Goal: Check status: Check status

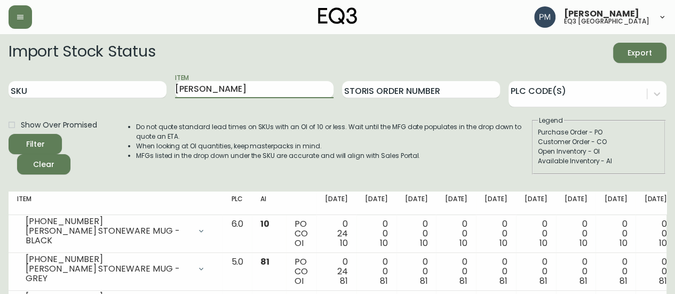
click at [248, 94] on input "[PERSON_NAME]" at bounding box center [254, 89] width 158 height 17
click at [9, 134] on button "Filter" at bounding box center [35, 144] width 53 height 20
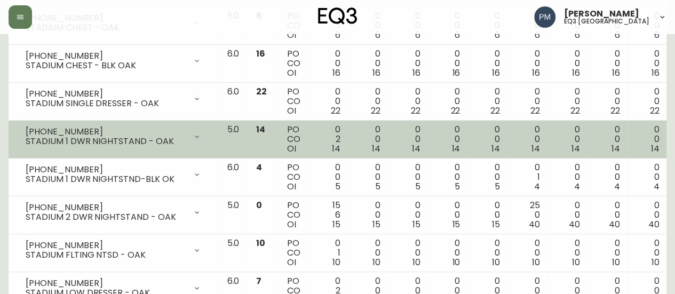
scroll to position [334, 0]
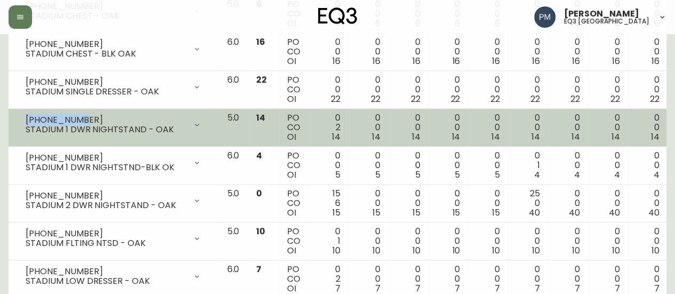
drag, startPoint x: 88, startPoint y: 119, endPoint x: 23, endPoint y: 121, distance: 65.2
click at [23, 121] on div "[PHONE_NUMBER] STADIUM 1 DWR NIGHTSTAND - OAK" at bounding box center [113, 124] width 193 height 23
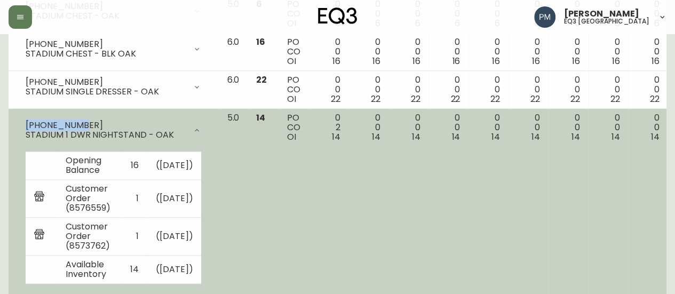
copy div "[PHONE_NUMBER]"
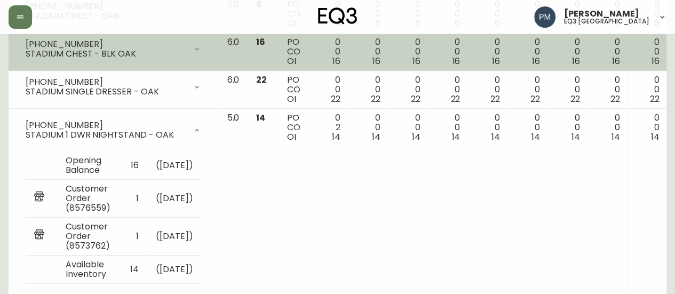
click at [509, 41] on td "0 0 16" at bounding box center [529, 52] width 40 height 38
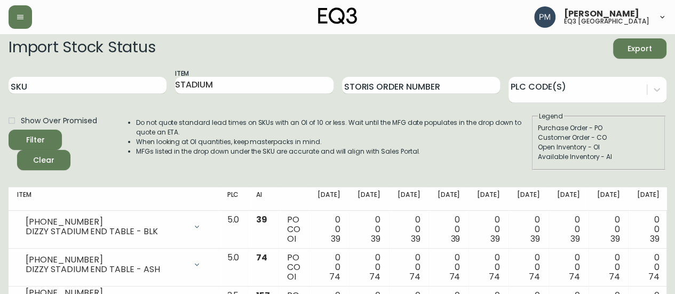
scroll to position [0, 0]
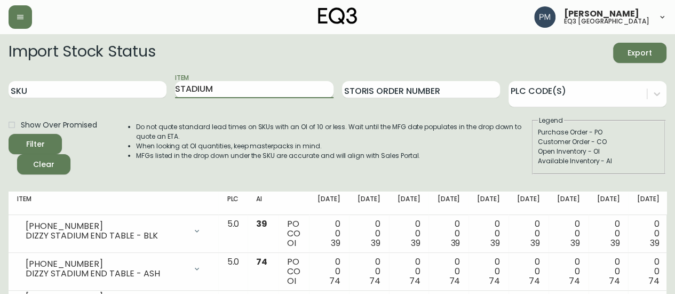
click at [233, 92] on input "STADIUM" at bounding box center [254, 89] width 158 height 17
click at [9, 134] on button "Filter" at bounding box center [35, 144] width 53 height 20
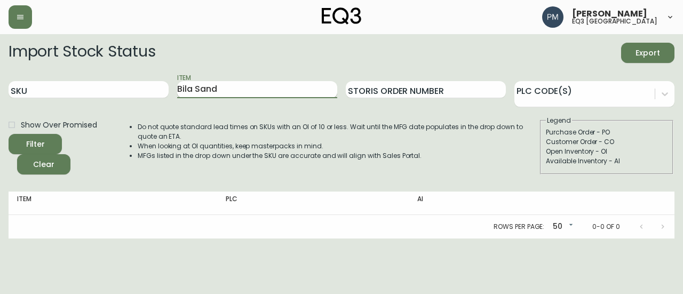
click at [201, 88] on input "Bila Sand" at bounding box center [257, 89] width 160 height 17
click at [9, 134] on button "Filter" at bounding box center [35, 144] width 53 height 20
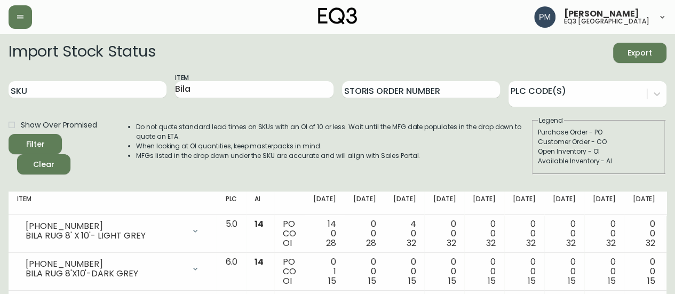
click at [205, 124] on li "Do not quote standard lead times on SKUs with an OI of 10 or less. Wait until t…" at bounding box center [333, 131] width 395 height 19
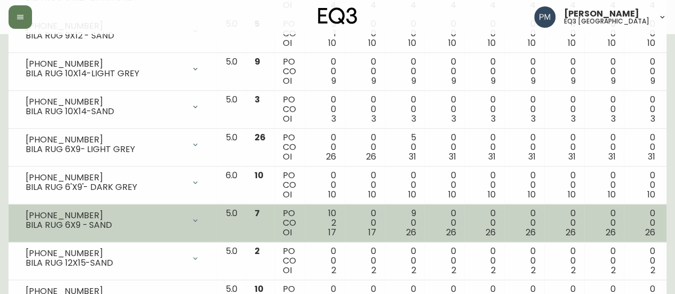
scroll to position [587, 0]
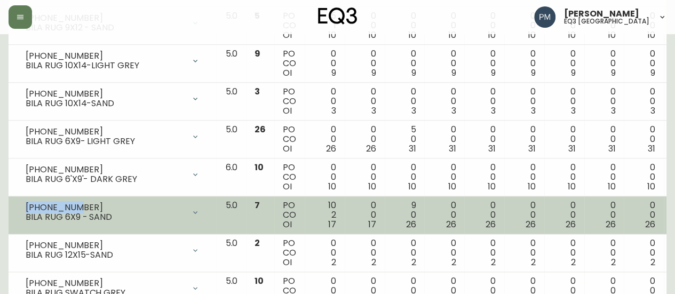
drag, startPoint x: 88, startPoint y: 207, endPoint x: 22, endPoint y: 204, distance: 66.3
click at [22, 204] on div "[PHONE_NUMBER] BILA RUG 6X9 - SAND" at bounding box center [112, 212] width 191 height 23
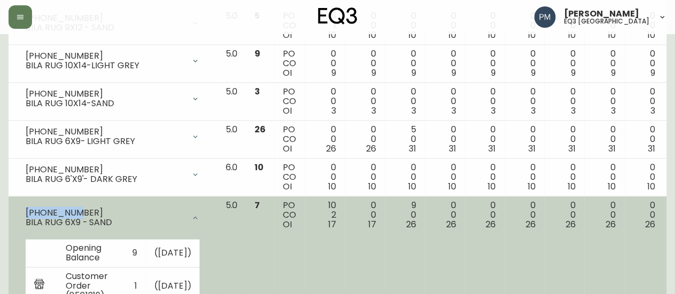
copy div "[PHONE_NUMBER]"
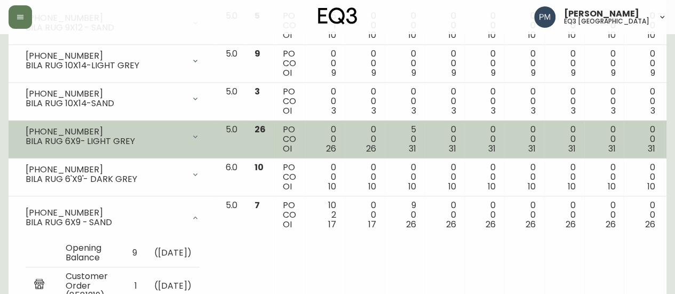
click at [585, 121] on td "0 0 31" at bounding box center [605, 140] width 40 height 38
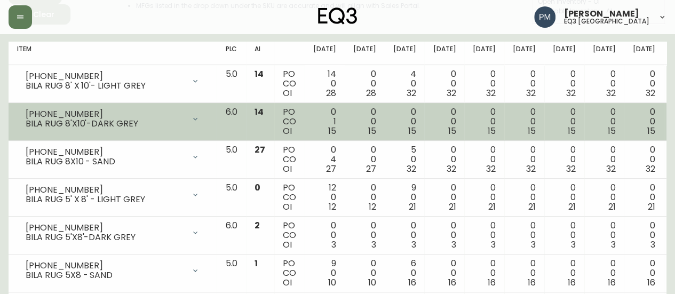
scroll to position [0, 0]
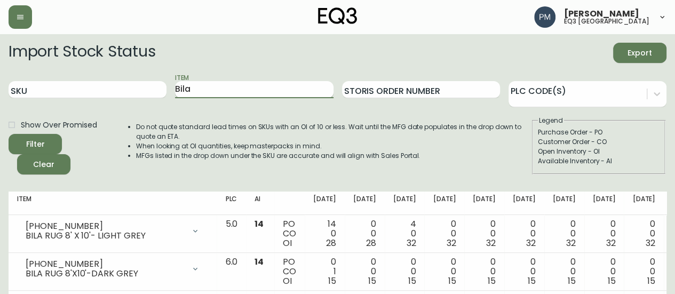
click at [233, 91] on input "Bila" at bounding box center [254, 89] width 158 height 17
click at [9, 134] on button "Filter" at bounding box center [35, 144] width 53 height 20
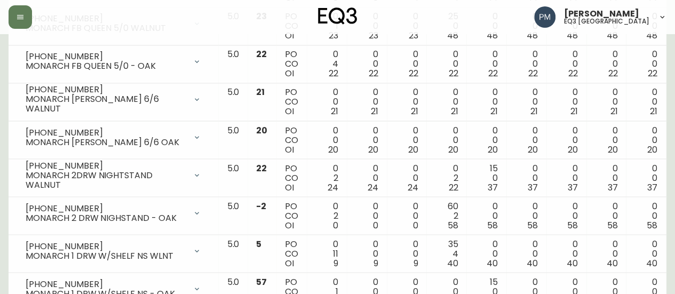
scroll to position [894, 0]
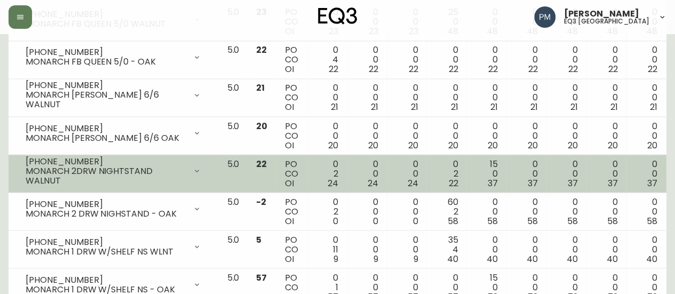
drag, startPoint x: 112, startPoint y: 152, endPoint x: 104, endPoint y: 154, distance: 8.3
click at [104, 156] on div "[PHONE_NUMBER]" at bounding box center [106, 161] width 161 height 10
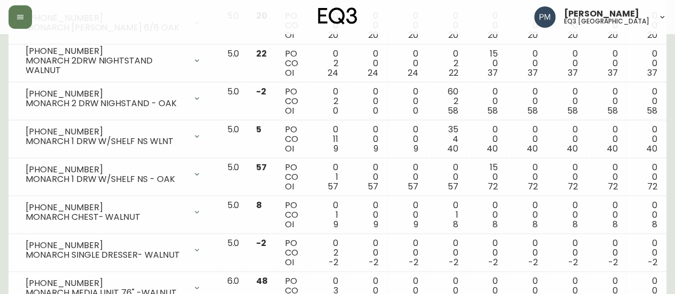
scroll to position [1000, 0]
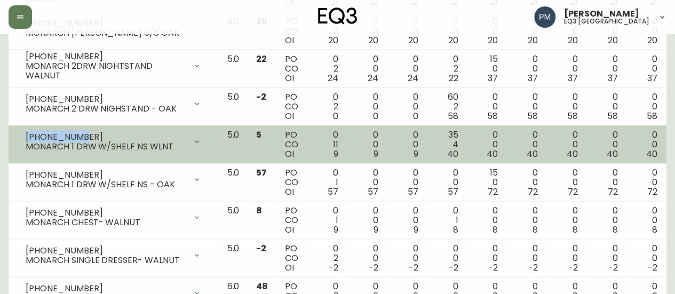
drag, startPoint x: 93, startPoint y: 130, endPoint x: 26, endPoint y: 129, distance: 66.8
click at [26, 132] on div "[PHONE_NUMBER]" at bounding box center [106, 137] width 161 height 10
copy div "[PHONE_NUMBER]"
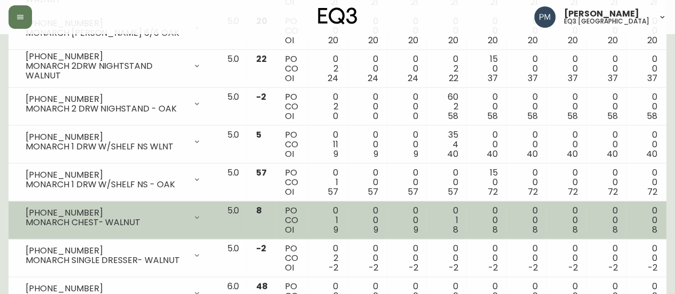
click at [102, 218] on div "MONARCH CHEST- WALNUT" at bounding box center [106, 222] width 161 height 10
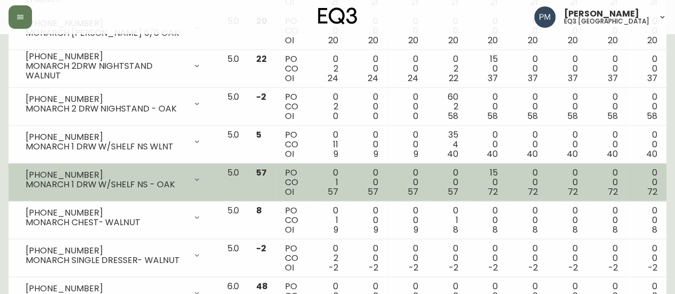
click at [86, 170] on div "[PHONE_NUMBER]" at bounding box center [106, 175] width 161 height 10
drag, startPoint x: 88, startPoint y: 163, endPoint x: 59, endPoint y: 162, distance: 28.9
click at [59, 170] on div "[PHONE_NUMBER]" at bounding box center [106, 175] width 161 height 10
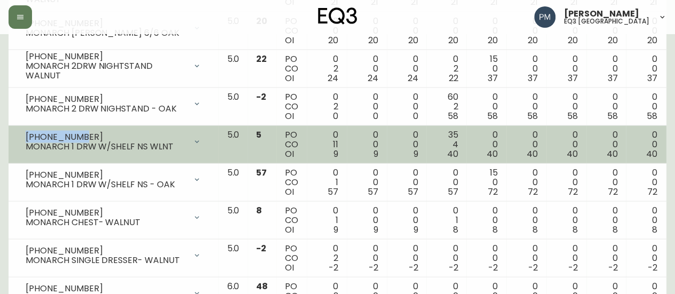
drag, startPoint x: 83, startPoint y: 131, endPoint x: 25, endPoint y: 134, distance: 58.3
click at [25, 134] on div "[PHONE_NUMBER] MONARCH 1 DRW W/SHELF NS WLNT" at bounding box center [113, 141] width 193 height 23
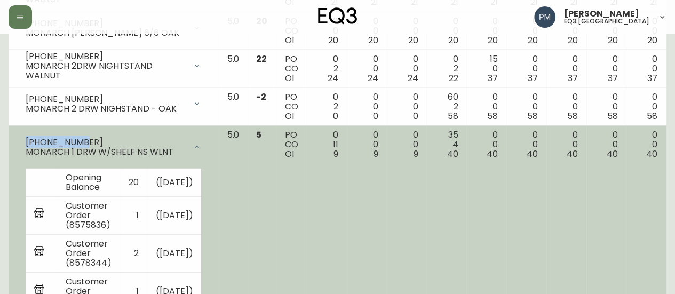
copy div "[PHONE_NUMBER]"
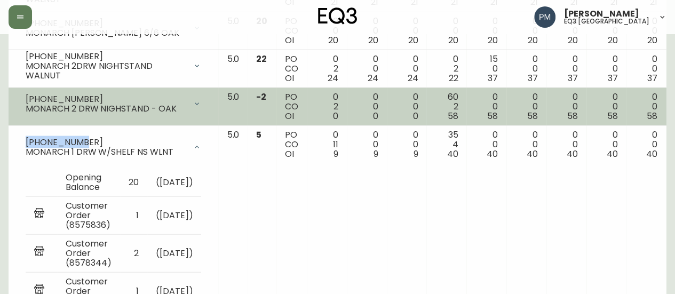
scroll to position [987, 0]
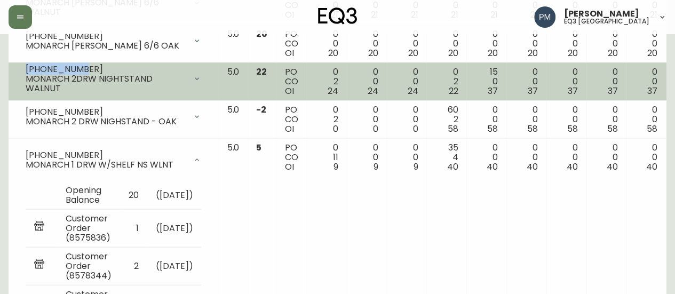
drag, startPoint x: 83, startPoint y: 64, endPoint x: 25, endPoint y: 64, distance: 58.2
click at [25, 67] on div "[PHONE_NUMBER] MONARCH 2DRW NIGHTSTAND WALNUT" at bounding box center [113, 78] width 193 height 23
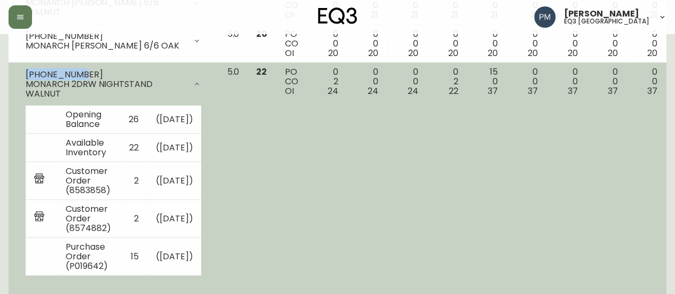
copy div "[PHONE_NUMBER]"
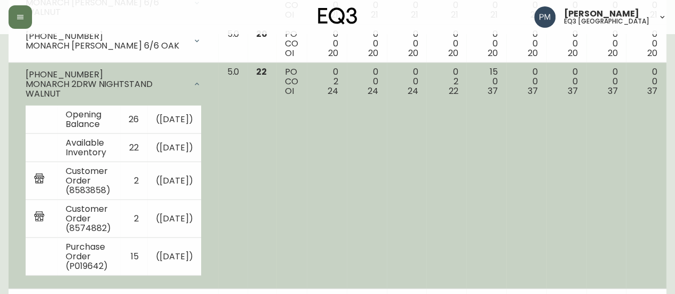
drag, startPoint x: 516, startPoint y: 124, endPoint x: 502, endPoint y: 125, distance: 13.4
click at [587, 124] on td "0 0 37" at bounding box center [607, 175] width 40 height 226
click at [193, 83] on icon at bounding box center [197, 84] width 9 height 9
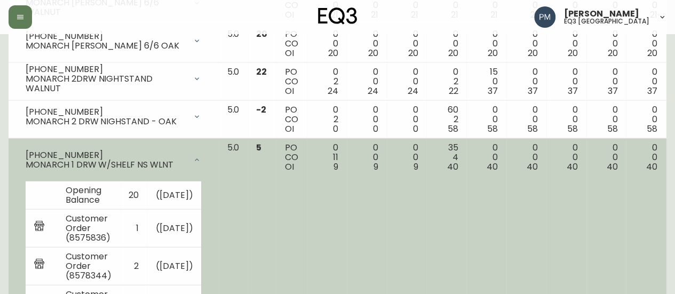
click at [194, 151] on div "[PHONE_NUMBER] MONARCH 1 DRW W/SHELF NS WLNT" at bounding box center [113, 160] width 193 height 34
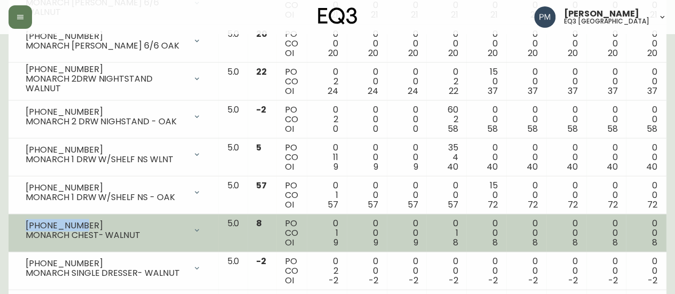
drag, startPoint x: 105, startPoint y: 222, endPoint x: 26, endPoint y: 217, distance: 79.2
click at [26, 221] on div "[PHONE_NUMBER]" at bounding box center [106, 226] width 161 height 10
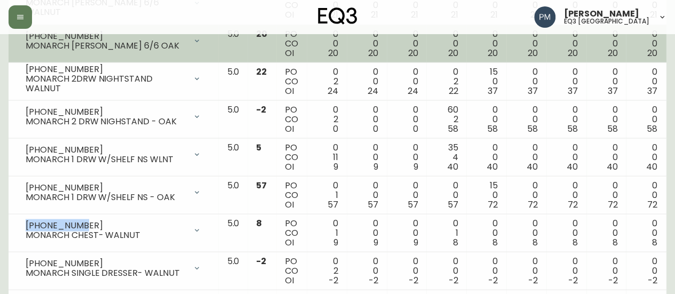
copy div "[PHONE_NUMBER]"
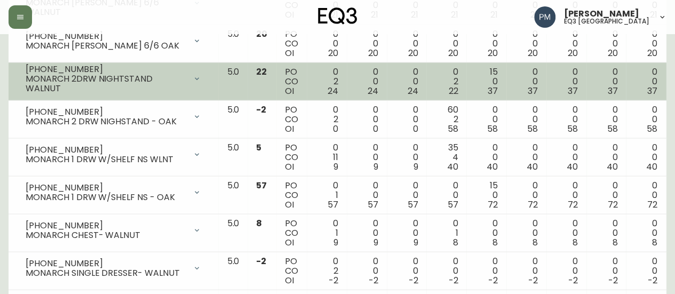
click at [595, 84] on div "0 0 37" at bounding box center [606, 81] width 23 height 29
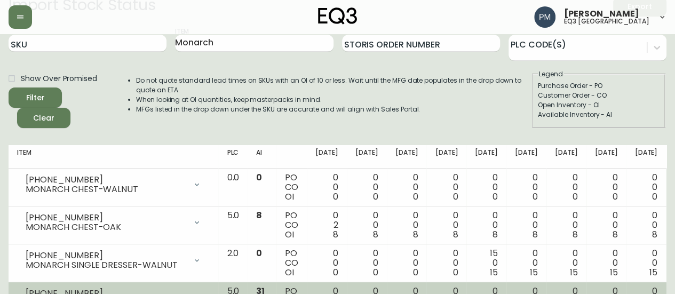
scroll to position [0, 0]
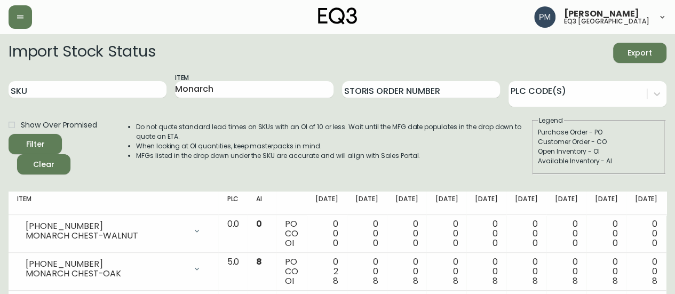
click at [199, 78] on div "Item Monarch" at bounding box center [254, 90] width 158 height 35
click at [199, 87] on input "Monarch" at bounding box center [254, 89] width 158 height 17
click at [9, 134] on button "Filter" at bounding box center [35, 144] width 53 height 20
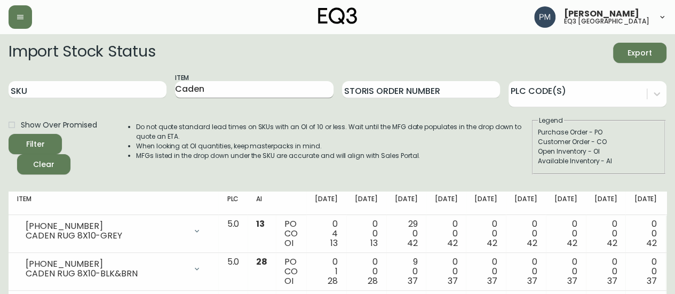
click at [243, 86] on input "Caden" at bounding box center [254, 89] width 158 height 17
click at [9, 134] on button "Filter" at bounding box center [35, 144] width 53 height 20
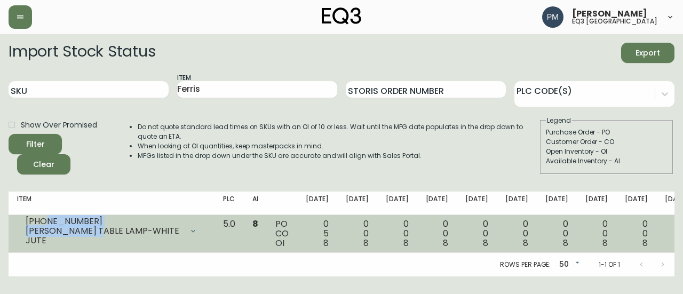
drag, startPoint x: 92, startPoint y: 232, endPoint x: 44, endPoint y: 229, distance: 48.2
click at [44, 229] on div "[PHONE_NUMBER] [PERSON_NAME] TABLE LAMP-WHITE JUTE" at bounding box center [104, 231] width 157 height 29
click at [80, 225] on div "[PHONE_NUMBER]" at bounding box center [104, 222] width 157 height 10
drag, startPoint x: 87, startPoint y: 224, endPoint x: 21, endPoint y: 226, distance: 65.7
click at [21, 226] on div "[PHONE_NUMBER] [PERSON_NAME] TABLE LAMP-WHITE JUTE" at bounding box center [111, 230] width 189 height 23
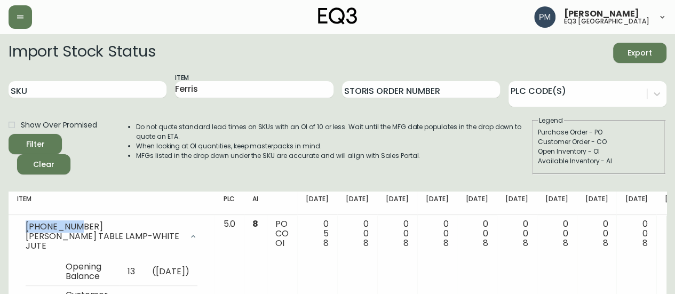
copy div "[PHONE_NUMBER]"
click at [454, 164] on div "Do not quote standard lead times on SKUs with an OI of 10 or less. Wait until t…" at bounding box center [323, 145] width 416 height 59
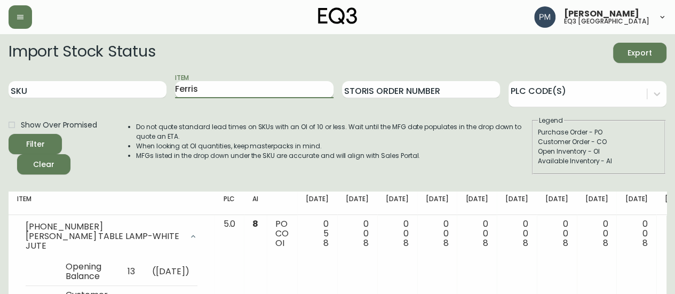
click at [226, 96] on input "Ferris" at bounding box center [254, 89] width 158 height 17
click at [9, 134] on button "Filter" at bounding box center [35, 144] width 53 height 20
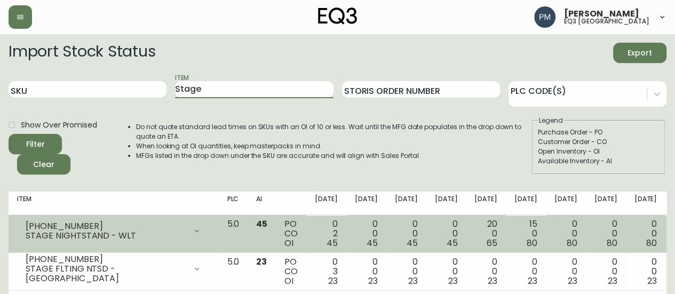
click at [72, 227] on div "[PHONE_NUMBER]" at bounding box center [106, 227] width 161 height 10
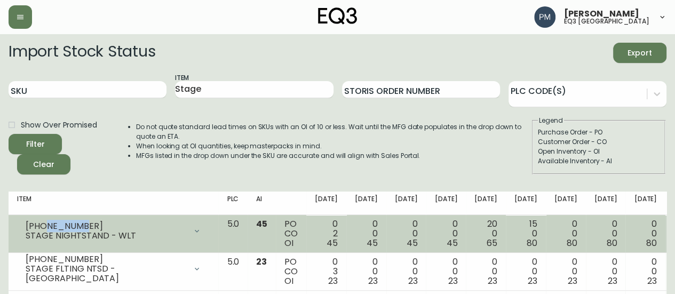
drag, startPoint x: 85, startPoint y: 224, endPoint x: 42, endPoint y: 226, distance: 43.9
click at [42, 226] on div "[PHONE_NUMBER]" at bounding box center [106, 227] width 161 height 10
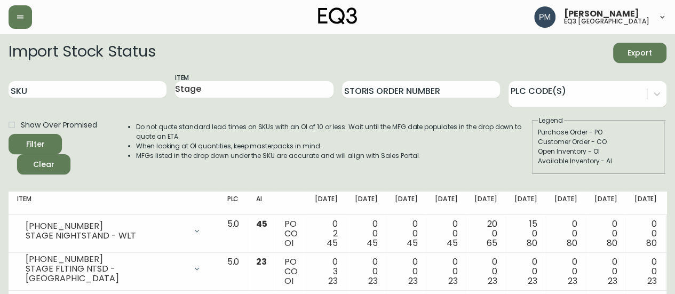
click at [460, 141] on li "Do not quote standard lead times on SKUs with an OI of 10 or less. Wait until t…" at bounding box center [333, 131] width 395 height 19
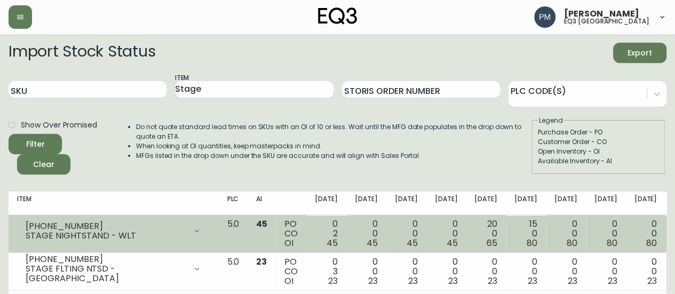
click at [98, 220] on div "[PHONE_NUMBER] STAGE NIGHTSTAND - WLT" at bounding box center [113, 230] width 193 height 23
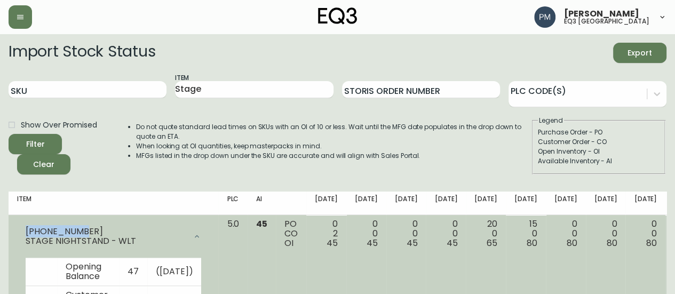
drag, startPoint x: 82, startPoint y: 230, endPoint x: 26, endPoint y: 232, distance: 56.1
click at [26, 232] on div "[PHONE_NUMBER]" at bounding box center [106, 232] width 161 height 10
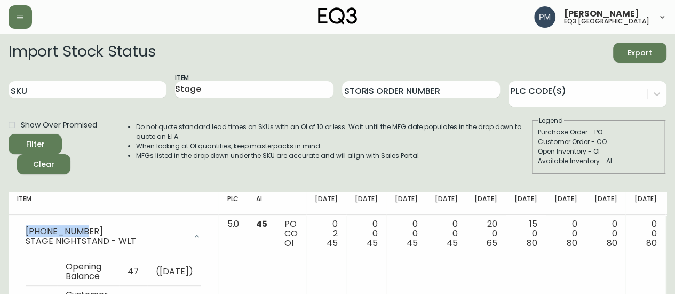
copy div "[PHONE_NUMBER]"
drag, startPoint x: 490, startPoint y: 139, endPoint x: 541, endPoint y: 140, distance: 51.3
click at [490, 139] on li "Do not quote standard lead times on SKUs with an OI of 10 or less. Wait until t…" at bounding box center [333, 131] width 395 height 19
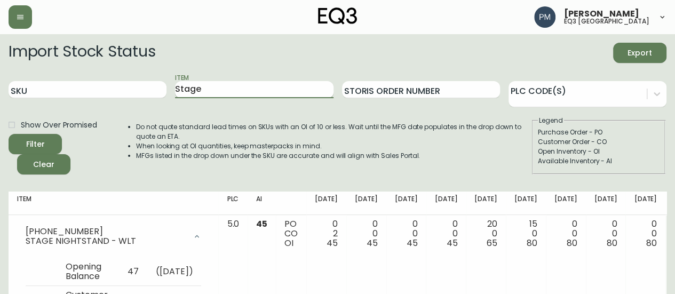
click at [214, 88] on input "Stage" at bounding box center [254, 89] width 158 height 17
click at [9, 134] on button "Filter" at bounding box center [35, 144] width 53 height 20
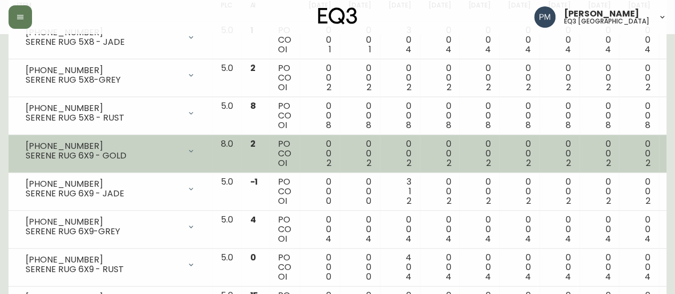
scroll to position [214, 0]
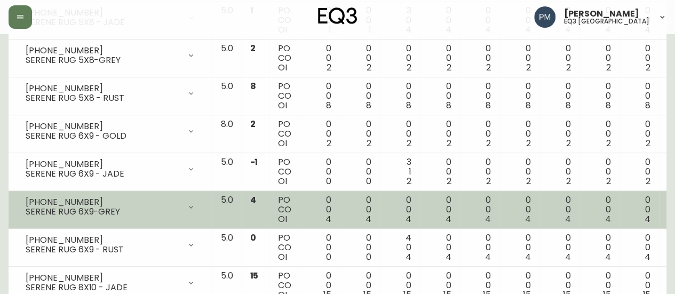
click at [141, 218] on td "[PHONE_NUMBER] SERENE RUG 6X9-GREY Opening Balance 4 ( [DATE] ) Available Inven…" at bounding box center [111, 210] width 204 height 38
drag, startPoint x: 85, startPoint y: 200, endPoint x: 25, endPoint y: 202, distance: 60.4
click at [25, 202] on div "[PHONE_NUMBER] SERENE RUG 6X9-GREY" at bounding box center [110, 206] width 187 height 23
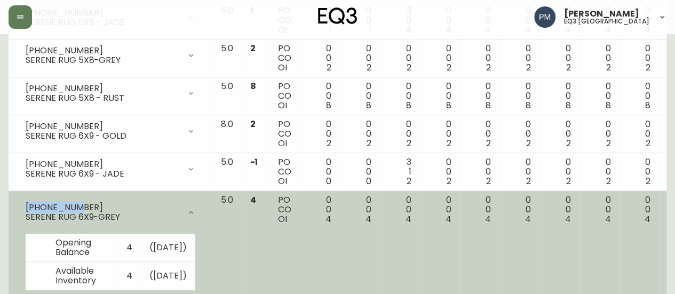
copy div "[PHONE_NUMBER]"
click at [154, 224] on div "[PHONE_NUMBER] SERENE RUG 6X9-GREY" at bounding box center [110, 212] width 187 height 34
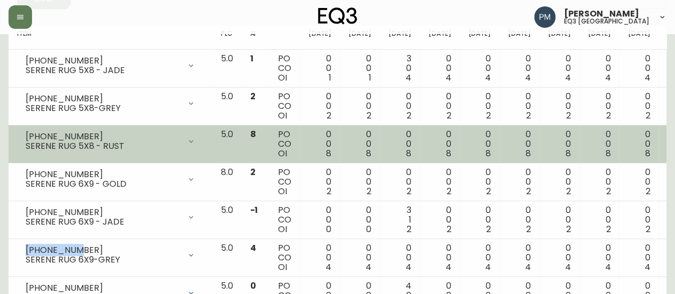
scroll to position [160, 0]
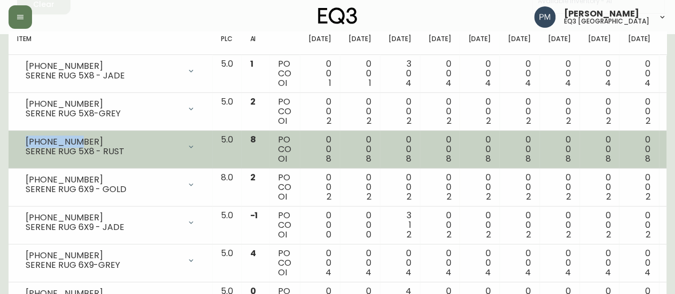
drag, startPoint x: 78, startPoint y: 141, endPoint x: 17, endPoint y: 143, distance: 61.4
click at [17, 143] on td "[PHONE_NUMBER] SERENE RUG 5X8 - RUST Opening Balance 8 ( [DATE] ) Available Inv…" at bounding box center [111, 150] width 204 height 38
copy div "[PHONE_NUMBER]"
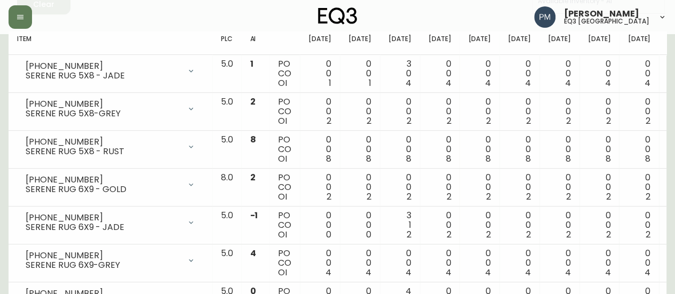
drag, startPoint x: 510, startPoint y: 14, endPoint x: 506, endPoint y: 5, distance: 9.8
click at [510, 14] on div "[PERSON_NAME] eq3 [GEOGRAPHIC_DATA]" at bounding box center [338, 17] width 658 height 34
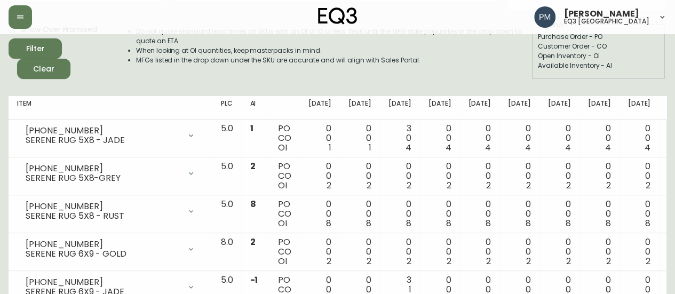
scroll to position [0, 0]
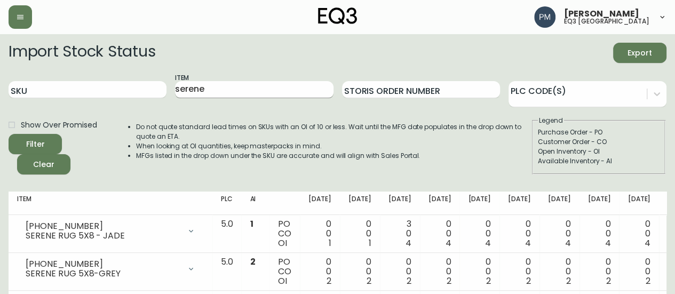
click at [191, 89] on input "serene" at bounding box center [254, 89] width 158 height 17
type input "Trace"
click at [9, 134] on button "Filter" at bounding box center [35, 144] width 53 height 20
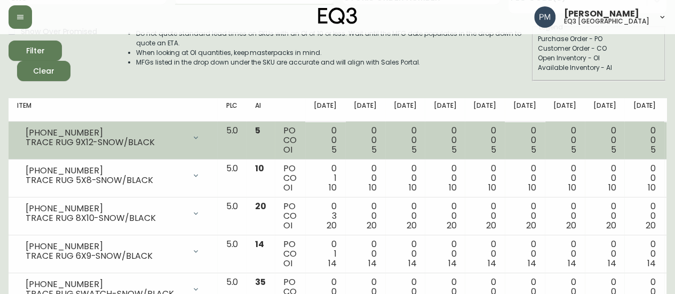
scroll to position [141, 0]
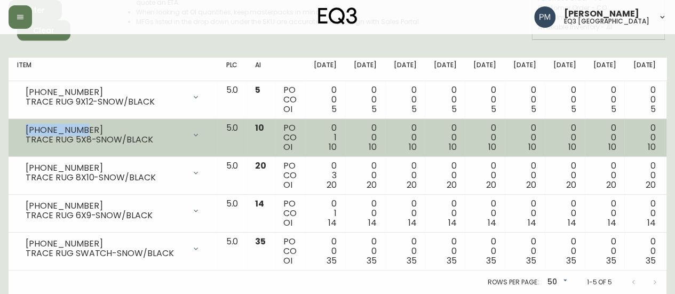
drag, startPoint x: 88, startPoint y: 120, endPoint x: 11, endPoint y: 119, distance: 76.9
click at [11, 119] on td "[PHONE_NUMBER] TRACE RUG 5X8-SNOW/BLACK Opening Balance 11 ( [DATE] ) Available…" at bounding box center [113, 138] width 209 height 38
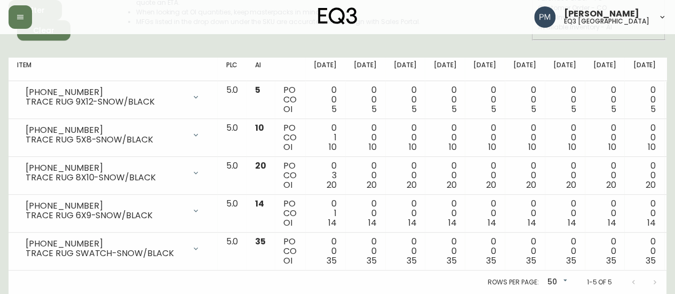
click at [531, 24] on div "[PERSON_NAME] eq3 [GEOGRAPHIC_DATA]" at bounding box center [338, 17] width 658 height 34
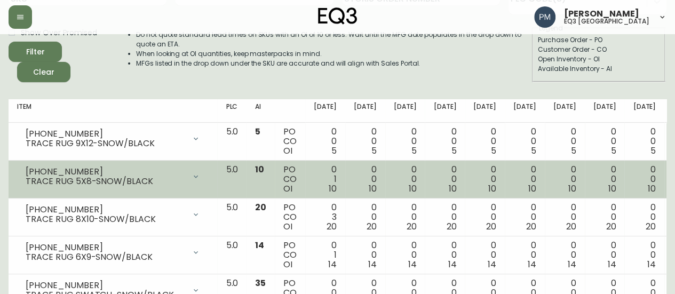
scroll to position [0, 0]
